Goal: Find specific page/section: Find specific page/section

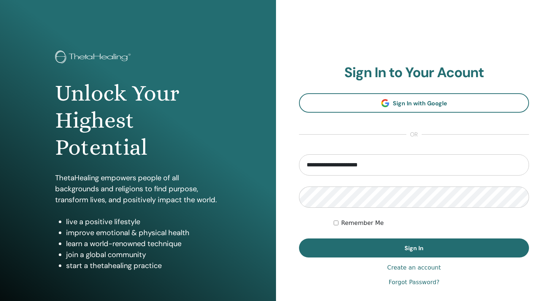
click at [388, 104] on span at bounding box center [385, 103] width 8 height 8
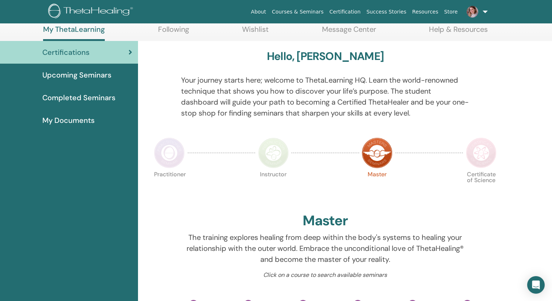
scroll to position [47, 0]
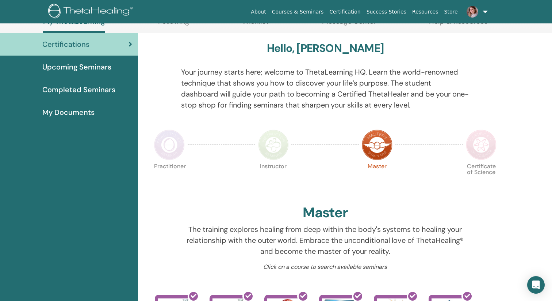
click at [161, 154] on img at bounding box center [169, 144] width 31 height 31
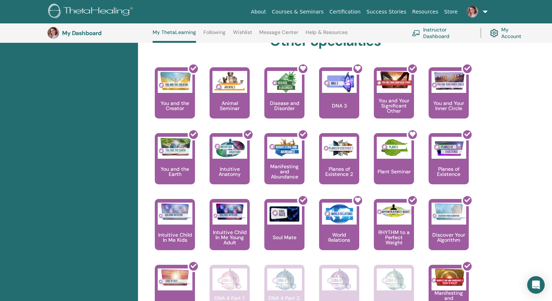
scroll to position [401, 0]
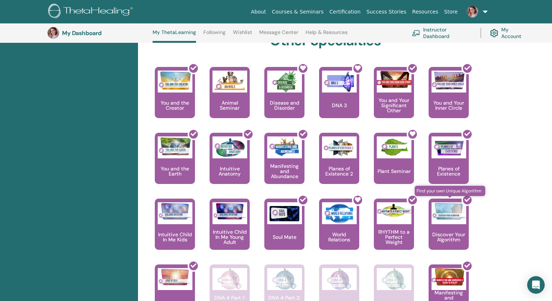
click at [454, 228] on div at bounding box center [453, 227] width 40 height 66
